Goal: Information Seeking & Learning: Learn about a topic

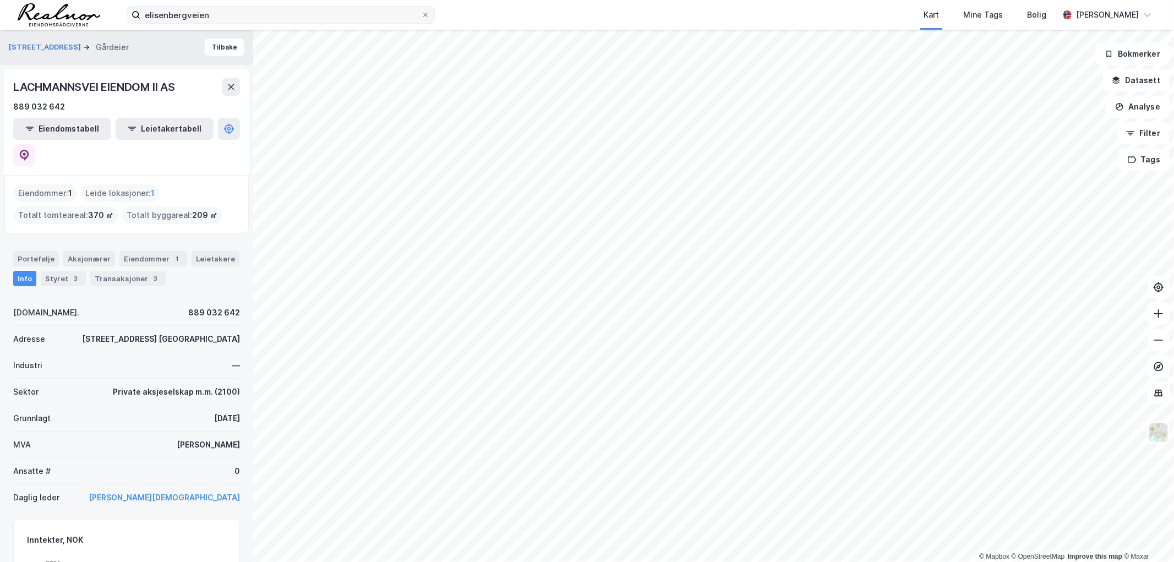
scroll to position [61, 0]
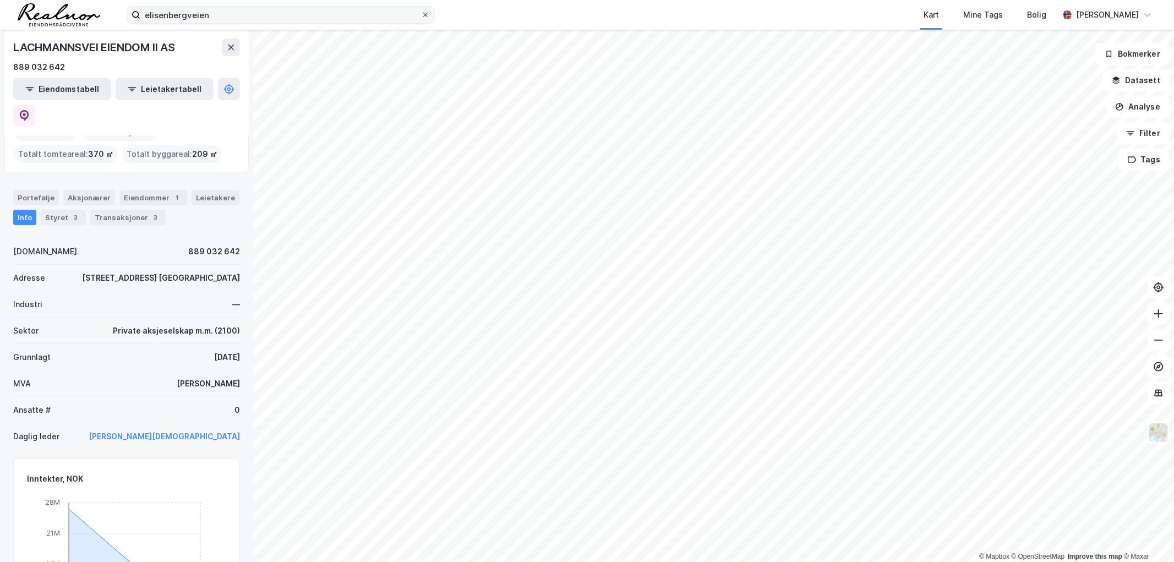
click at [421, 14] on span at bounding box center [425, 14] width 9 height 9
click at [421, 14] on input "elisenbergveien" at bounding box center [280, 15] width 281 height 17
click at [336, 14] on input "elisenbergveien" at bounding box center [280, 15] width 281 height 17
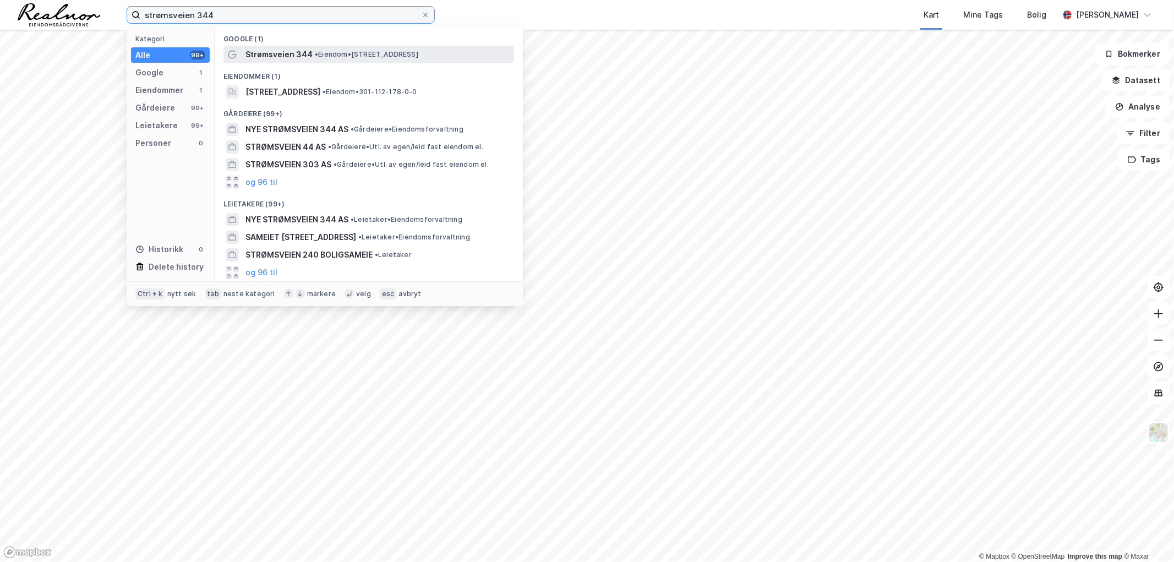
type input "strømsveien 344"
click at [364, 51] on span "• Eiendom • [STREET_ADDRESS]" at bounding box center [366, 54] width 103 height 9
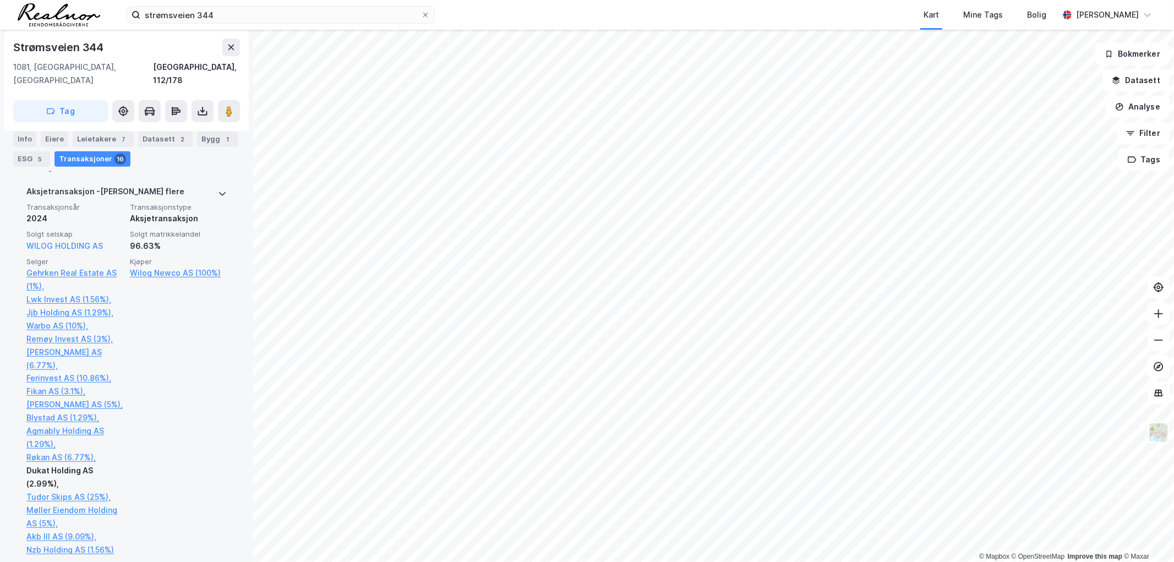
scroll to position [244, 0]
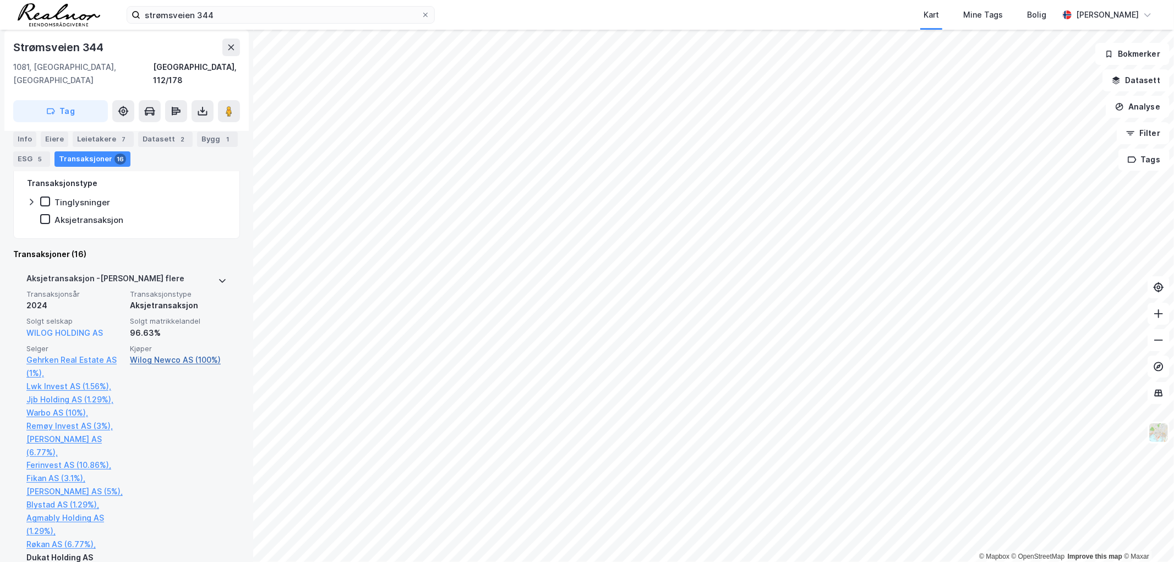
click at [175, 353] on link "Wilog Newco AS (100%)" at bounding box center [178, 359] width 97 height 13
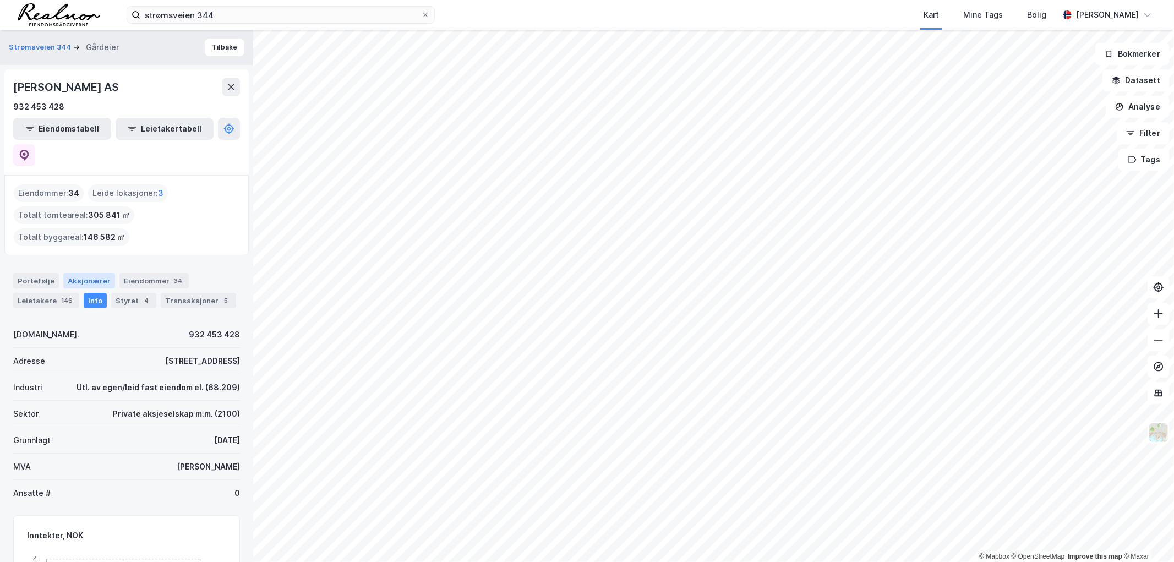
click at [97, 273] on div "Aksjonærer" at bounding box center [89, 280] width 52 height 15
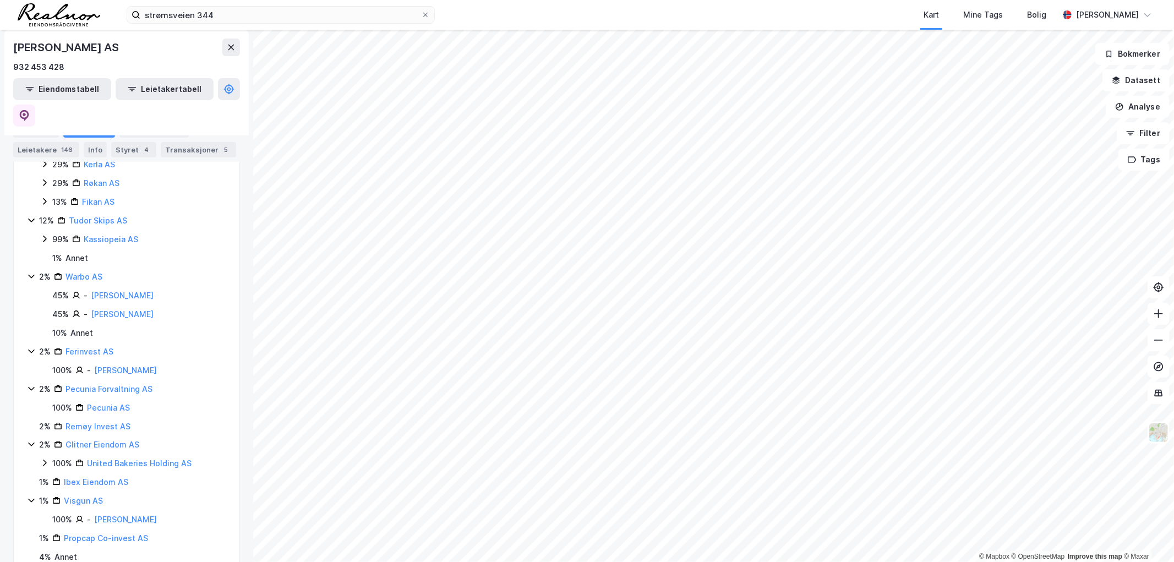
scroll to position [325, 0]
click at [88, 270] on link "Warbo AS" at bounding box center [83, 274] width 37 height 9
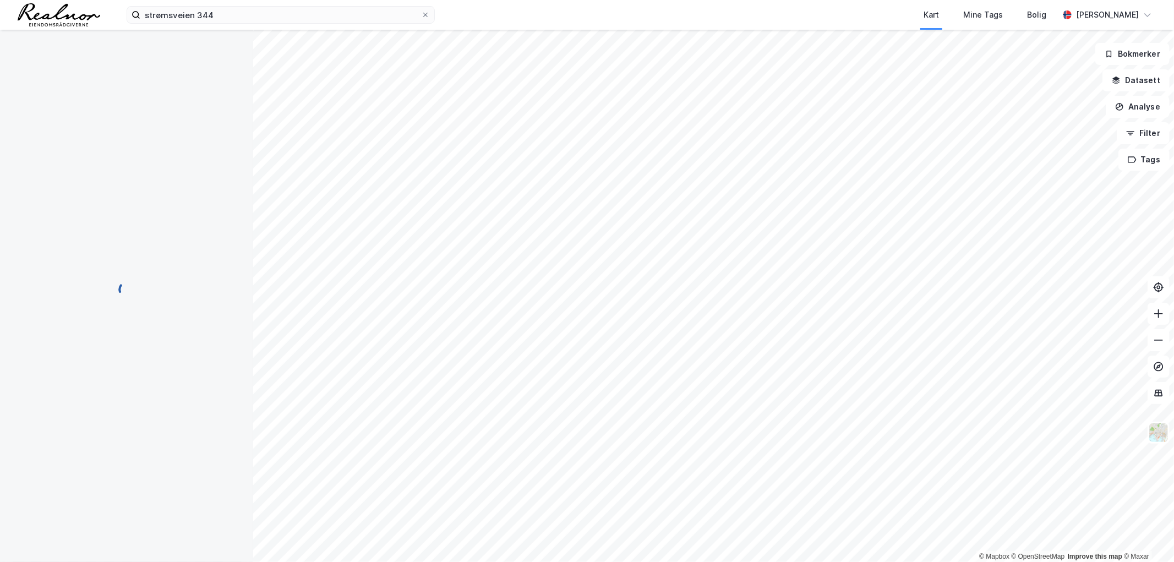
scroll to position [0, 0]
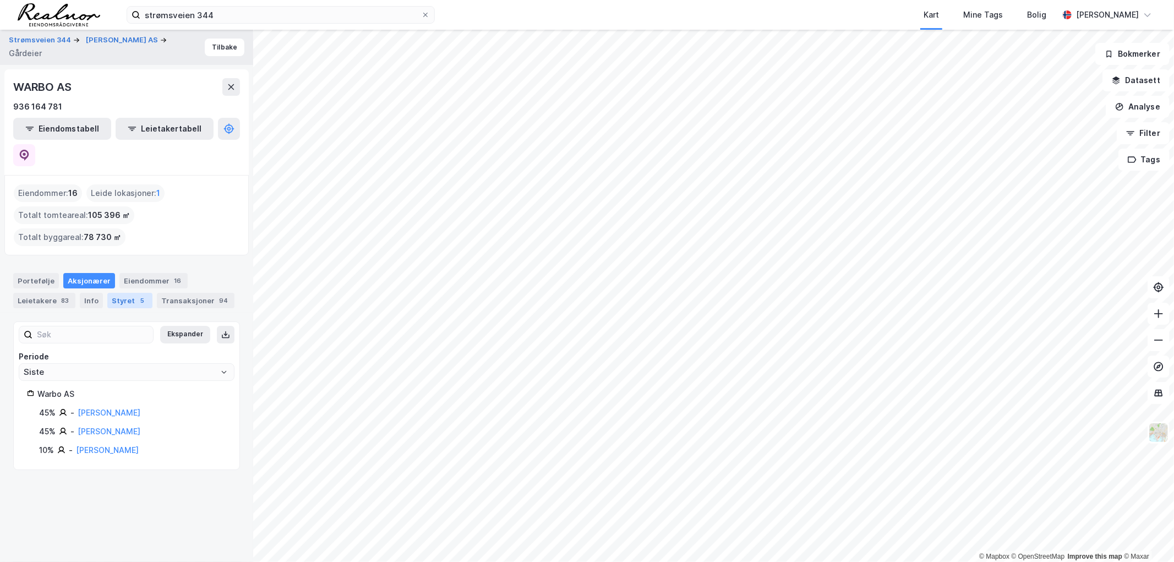
click at [127, 293] on div "Styret 5" at bounding box center [129, 300] width 45 height 15
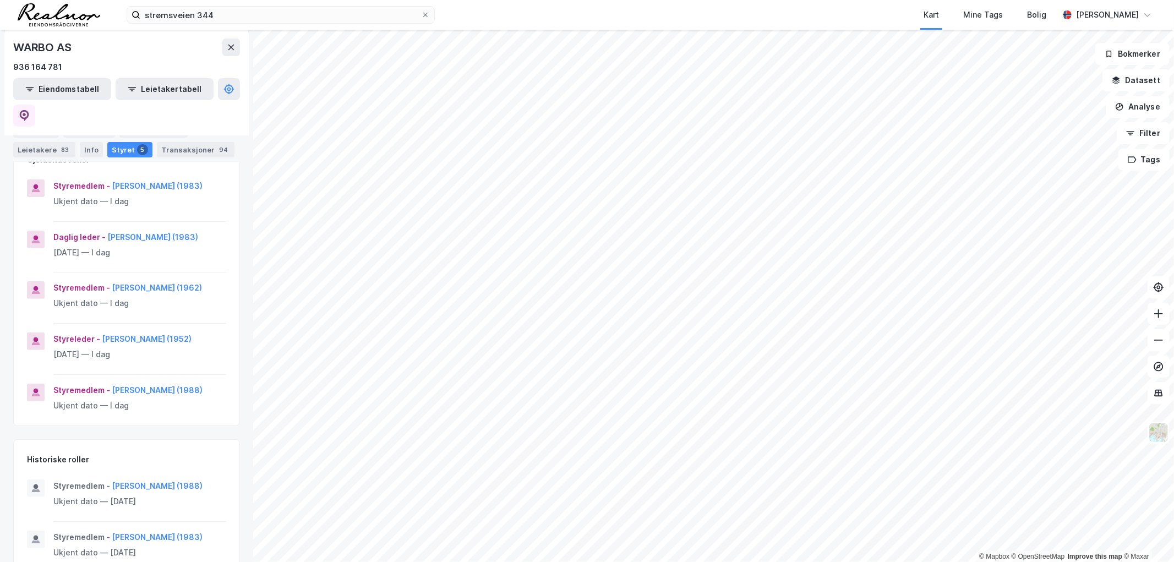
scroll to position [183, 0]
